Goal: Find specific page/section: Find specific page/section

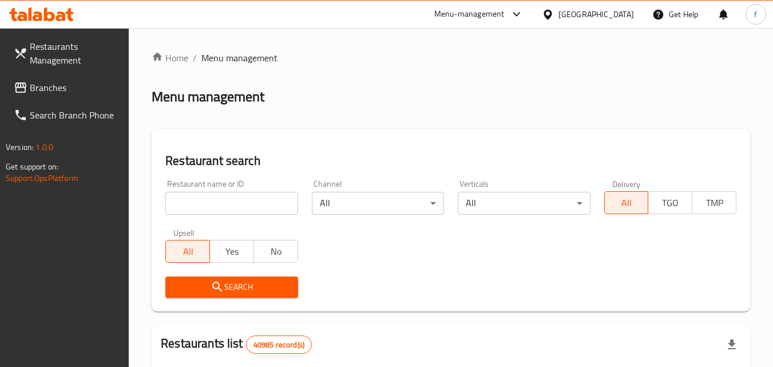
click at [563, 6] on div "[GEOGRAPHIC_DATA]" at bounding box center [588, 14] width 110 height 27
click at [567, 16] on div "United Arab Emirates" at bounding box center [596, 14] width 76 height 13
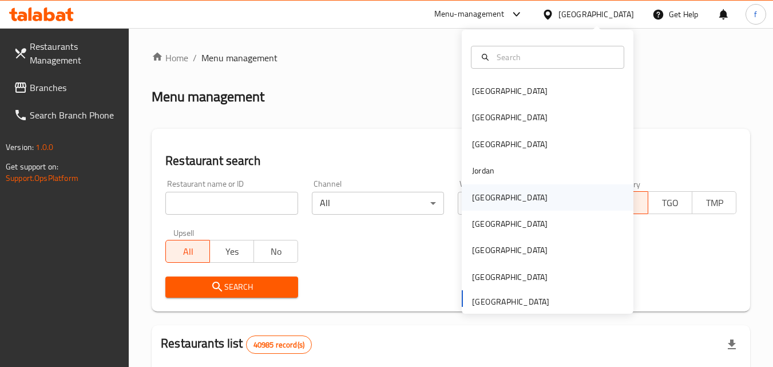
click at [477, 194] on div "[GEOGRAPHIC_DATA]" at bounding box center [510, 197] width 76 height 13
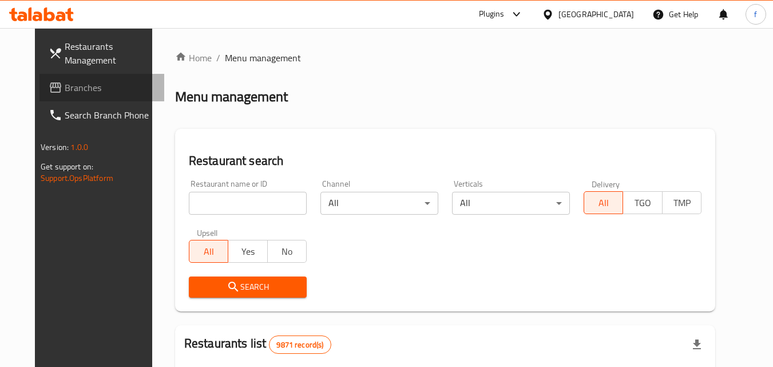
click at [70, 87] on span "Branches" at bounding box center [110, 88] width 90 height 14
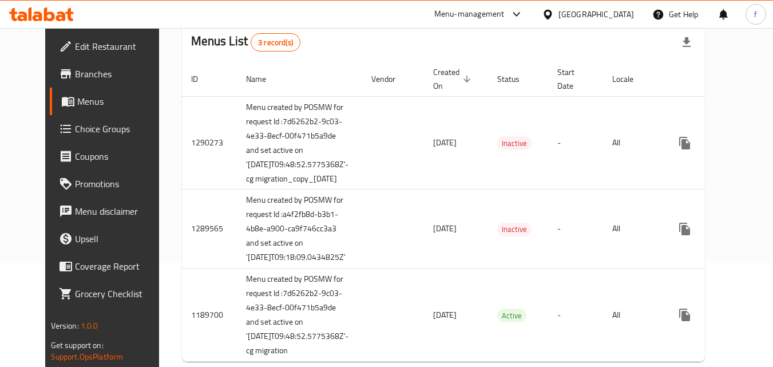
scroll to position [114, 0]
